Goal: Check status: Check status

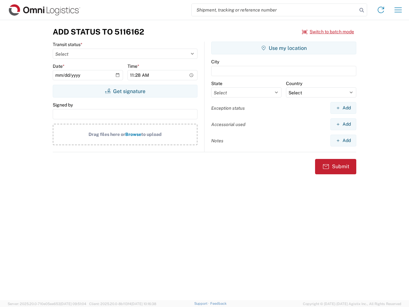
click at [275, 10] on input "search" at bounding box center [275, 10] width 166 height 12
click at [362, 10] on icon at bounding box center [361, 10] width 9 height 9
click at [381, 10] on icon at bounding box center [381, 10] width 10 height 10
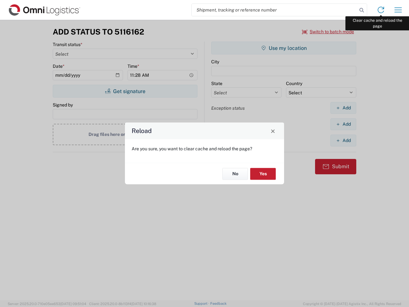
click at [398, 10] on div "Reload Are you sure, you want to clear cache and reload the page? No Yes" at bounding box center [204, 153] width 409 height 307
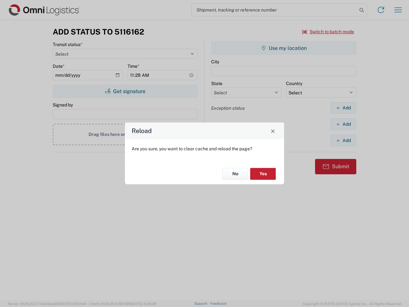
click at [328, 32] on div "Reload Are you sure, you want to clear cache and reload the page? No Yes" at bounding box center [204, 153] width 409 height 307
click at [125, 91] on div "Reload Are you sure, you want to clear cache and reload the page? No Yes" at bounding box center [204, 153] width 409 height 307
click at [284, 48] on div "Reload Are you sure, you want to clear cache and reload the page? No Yes" at bounding box center [204, 153] width 409 height 307
click at [343, 108] on div "Reload Are you sure, you want to clear cache and reload the page? No Yes" at bounding box center [204, 153] width 409 height 307
click at [343, 124] on div "Reload Are you sure, you want to clear cache and reload the page? No Yes" at bounding box center [204, 153] width 409 height 307
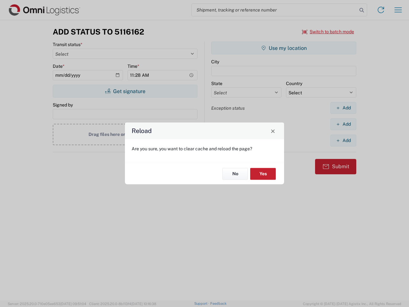
click at [343, 140] on div "Reload Are you sure, you want to clear cache and reload the page? No Yes" at bounding box center [204, 153] width 409 height 307
